Goal: Find specific page/section: Find specific page/section

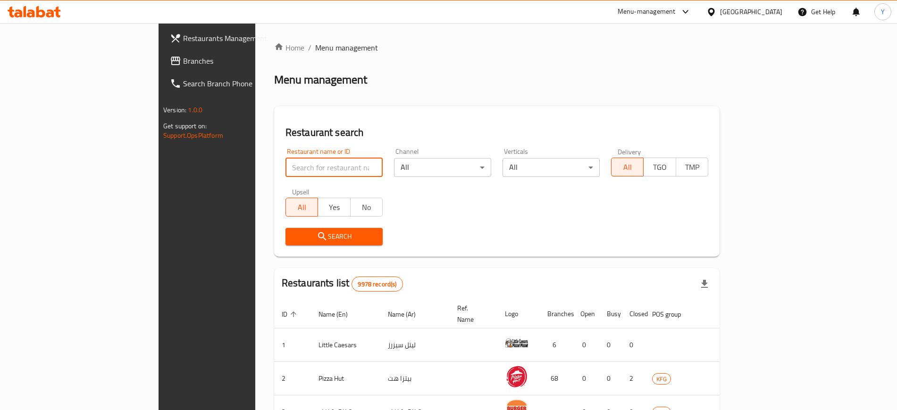
click at [285, 164] on input "search" at bounding box center [333, 167] width 97 height 19
type input "ص"
type input "waraq anab factory"
click button "Search" at bounding box center [333, 236] width 97 height 17
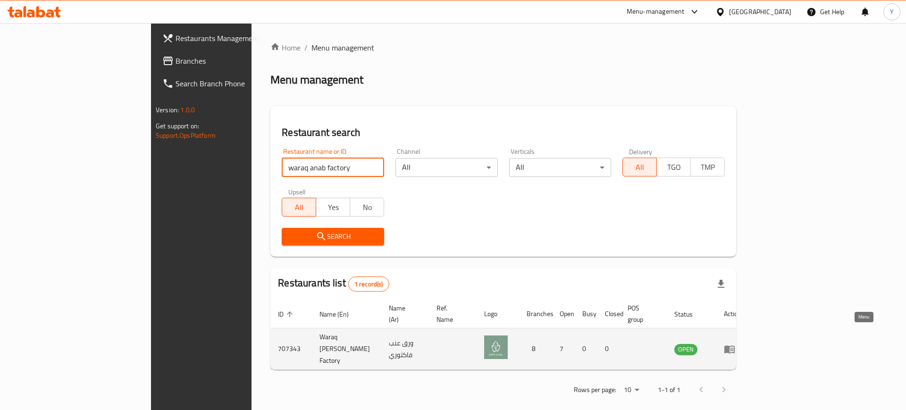
click at [735, 345] on icon "enhanced table" at bounding box center [729, 349] width 10 height 8
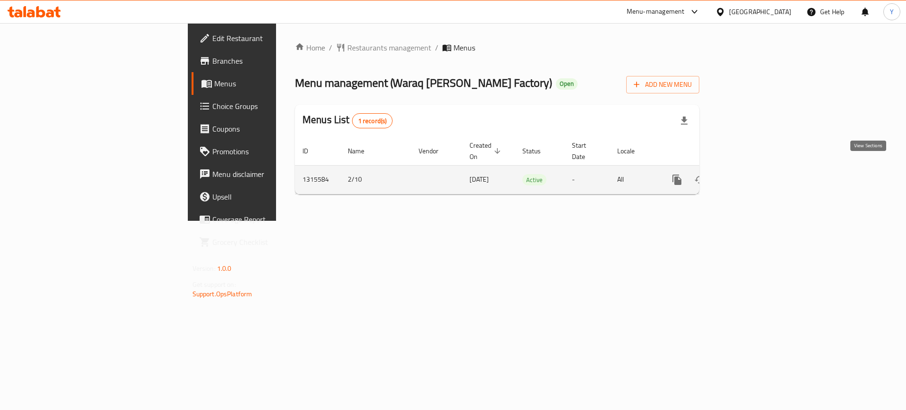
click at [756, 175] on link "enhanced table" at bounding box center [745, 179] width 23 height 23
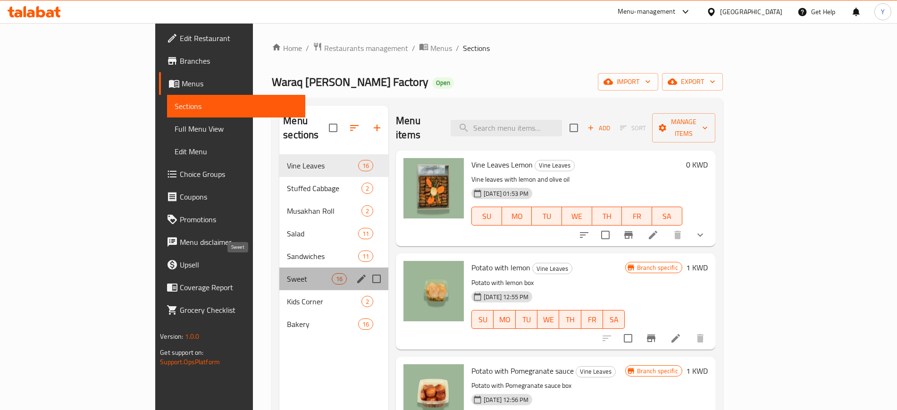
click at [287, 273] on span "Sweet" at bounding box center [309, 278] width 45 height 11
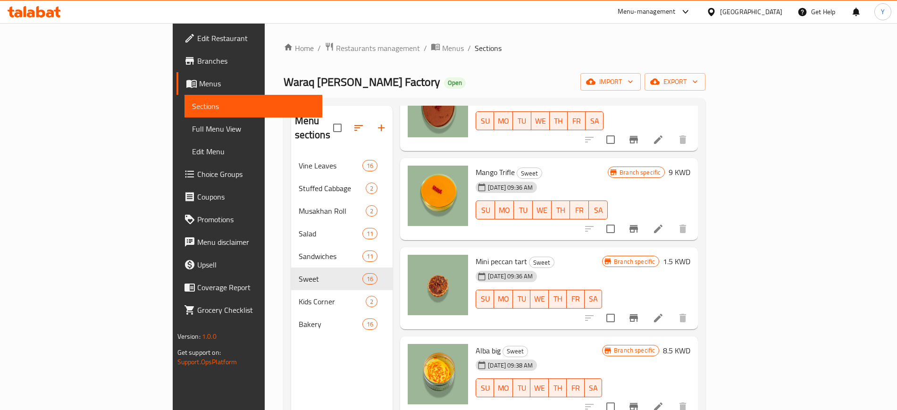
scroll to position [1037, 0]
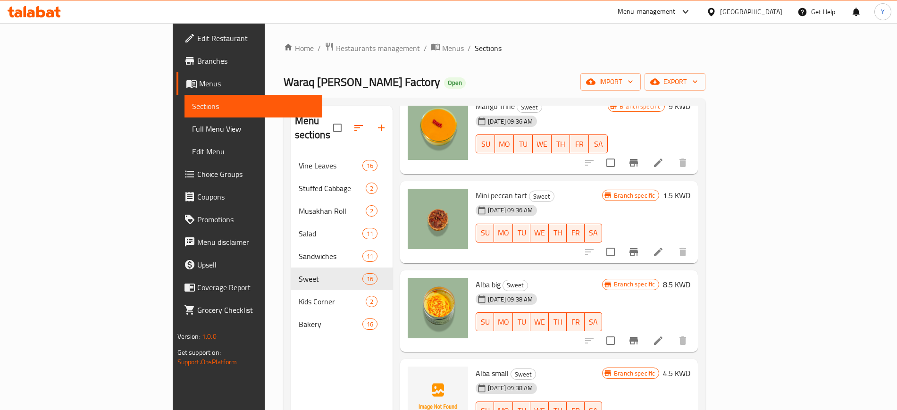
click at [552, 57] on div "Home / Restaurants management / Menus / Sections Waraq [PERSON_NAME] Factory Op…" at bounding box center [495, 282] width 422 height 481
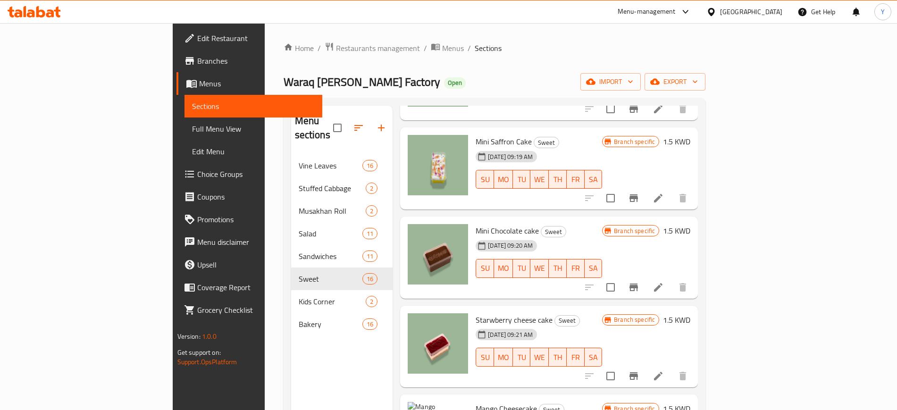
scroll to position [0, 0]
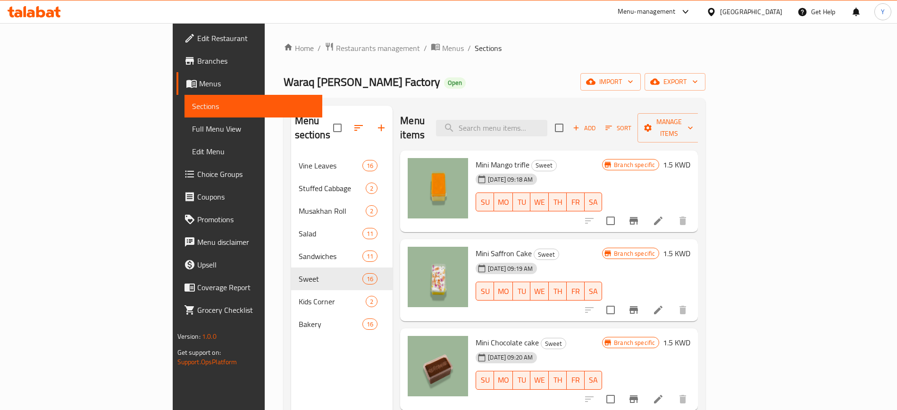
click at [561, 40] on div "Home / Restaurants management / Menus / Sections Waraq [PERSON_NAME] Factory Op…" at bounding box center [495, 282] width 460 height 519
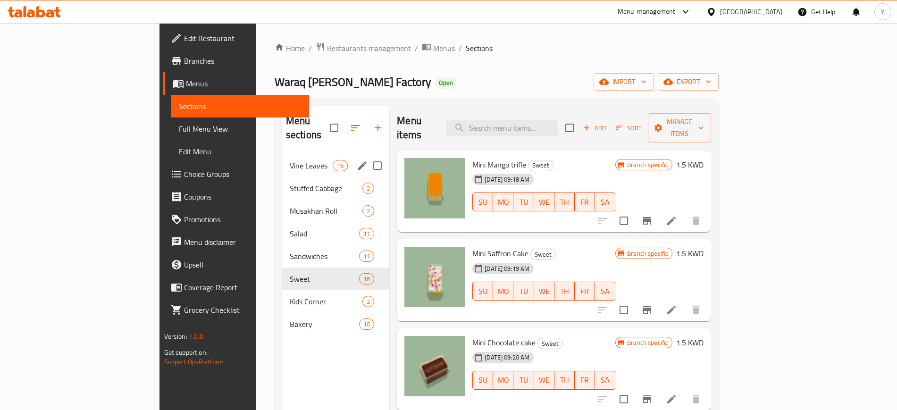
click at [290, 160] on span "Vine Leaves" at bounding box center [311, 165] width 43 height 11
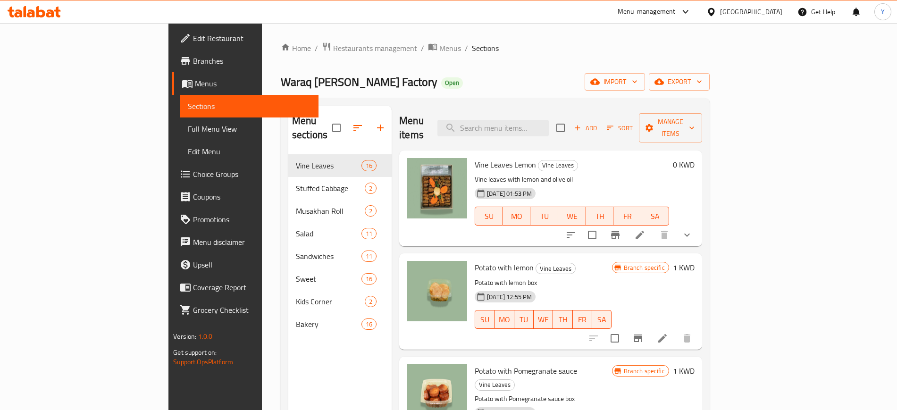
click at [590, 47] on ol "Home / Restaurants management / Menus / Sections" at bounding box center [495, 48] width 429 height 12
